Goal: Task Accomplishment & Management: Use online tool/utility

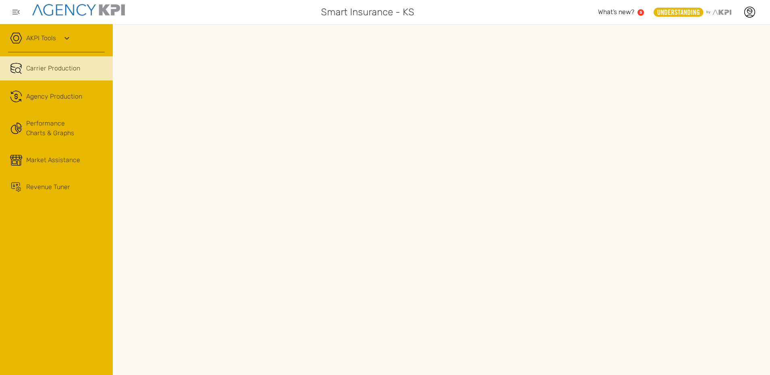
click at [76, 38] on div "AKPI Tools" at bounding box center [56, 42] width 97 height 20
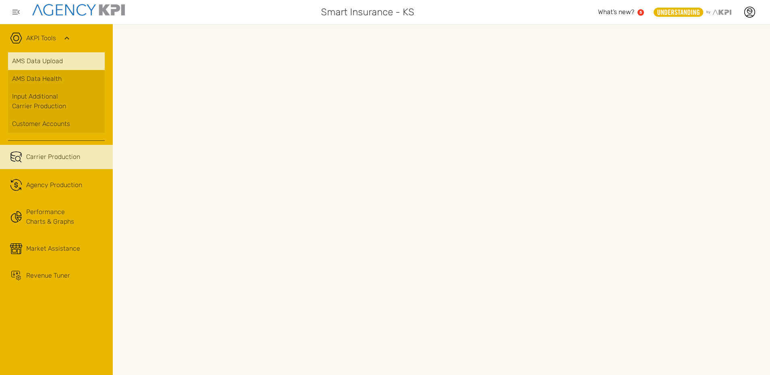
click at [48, 59] on link "AMS Data Upload" at bounding box center [56, 61] width 97 height 18
